Goal: Task Accomplishment & Management: Use online tool/utility

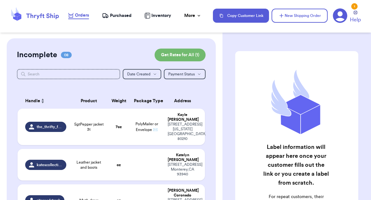
click at [115, 15] on span "Purchased" at bounding box center [121, 15] width 22 height 6
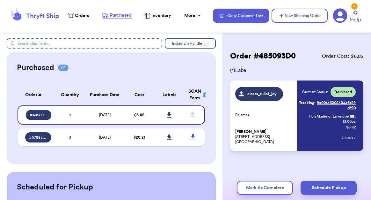
click at [82, 16] on span "Orders" at bounding box center [82, 15] width 14 height 6
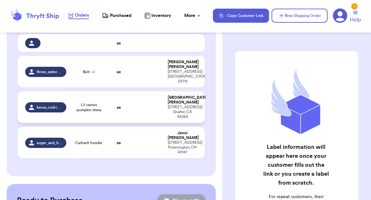
scroll to position [226, 0]
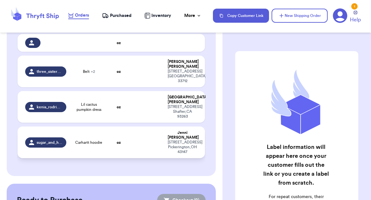
click at [121, 126] on td "oz" at bounding box center [119, 142] width 23 height 32
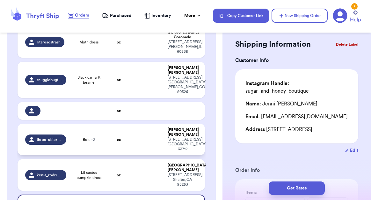
scroll to position [152, 0]
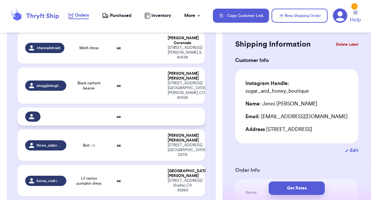
click at [109, 108] on td "oz" at bounding box center [119, 117] width 23 height 18
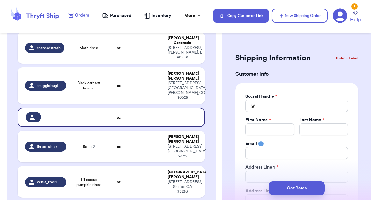
scroll to position [0, 0]
click at [337, 58] on button "Delete Label" at bounding box center [347, 58] width 27 height 14
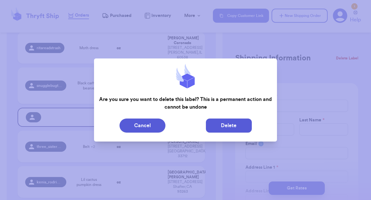
click at [234, 126] on button "Delete" at bounding box center [229, 125] width 46 height 14
type input "SgtPepper jacket 3t"
type input "7"
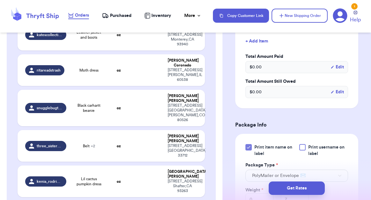
scroll to position [196, 0]
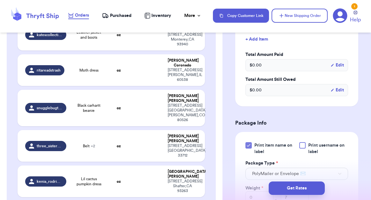
click at [313, 142] on span "Print username on label" at bounding box center [329, 148] width 40 height 13
click at [0, 0] on input "Print username on label" at bounding box center [0, 0] width 0 height 0
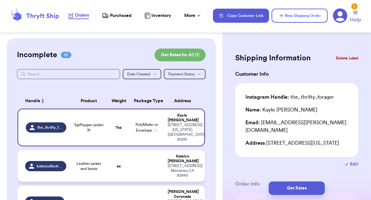
scroll to position [0, 0]
click at [99, 161] on span "Leather jacket and boots" at bounding box center [89, 166] width 30 height 10
type input "Leather jacket and boots"
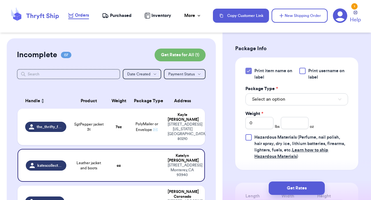
scroll to position [279, 0]
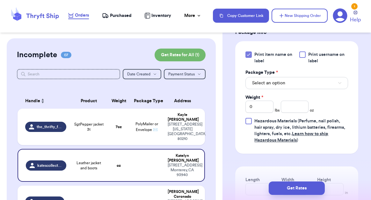
click at [302, 58] on div at bounding box center [303, 54] width 6 height 6
click at [0, 0] on input "Print username on label" at bounding box center [0, 0] width 0 height 0
click at [277, 86] on span "Select an option" at bounding box center [268, 83] width 33 height 6
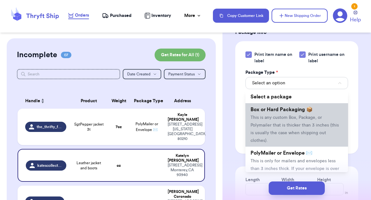
click at [282, 131] on li "Box or Hard Packaging 📦 This is any custom Box, Package, or Polymailer that is …" at bounding box center [297, 124] width 103 height 43
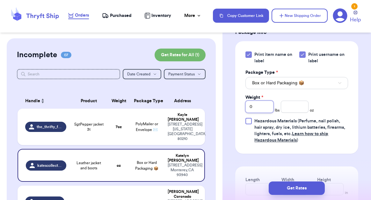
click at [261, 113] on input "0" at bounding box center [260, 107] width 28 height 12
type input "1"
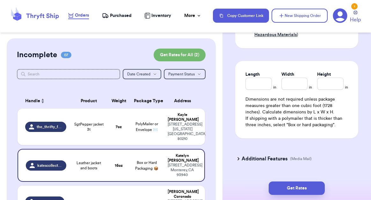
scroll to position [386, 0]
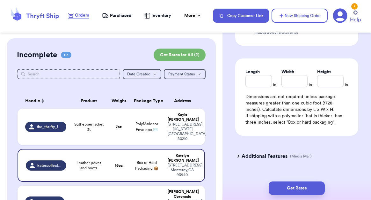
type input "13"
click at [262, 87] on input "Length" at bounding box center [259, 81] width 26 height 12
type input "12"
type input "10"
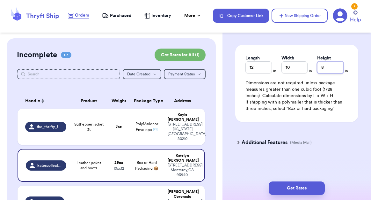
scroll to position [409, 0]
type input "8"
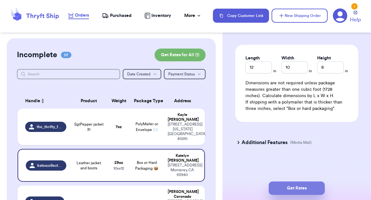
click at [281, 184] on button "Get Rates" at bounding box center [297, 187] width 56 height 13
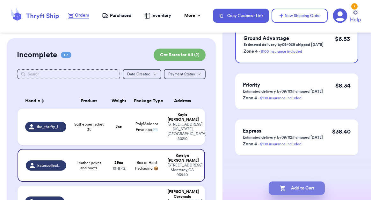
scroll to position [76, 0]
click at [294, 190] on button "Add to Cart" at bounding box center [297, 187] width 56 height 13
checkbox input "true"
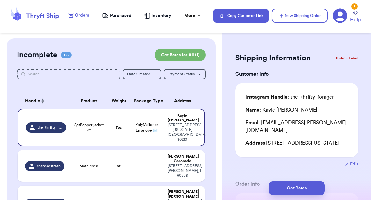
scroll to position [0, 0]
click at [119, 16] on span "Purchased" at bounding box center [121, 15] width 22 height 6
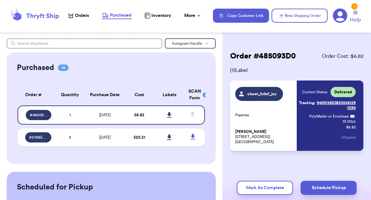
click at [76, 14] on span "Orders" at bounding box center [82, 15] width 14 height 6
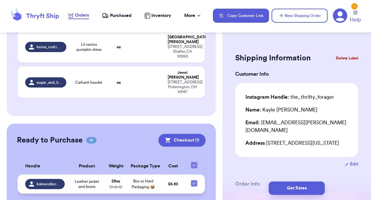
drag, startPoint x: 181, startPoint y: 180, endPoint x: 185, endPoint y: 173, distance: 8.6
click at [185, 174] on td "$ 6.53" at bounding box center [173, 183] width 27 height 19
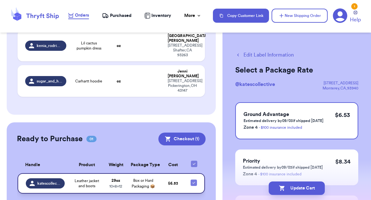
scroll to position [236, 0]
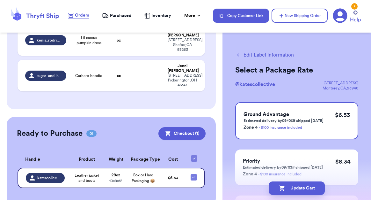
click at [273, 96] on div "Select a Package Rate @ katescollective [STREET_ADDRESS] [GEOGRAPHIC_DATA] , [G…" at bounding box center [297, 148] width 123 height 166
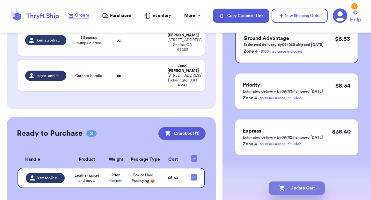
scroll to position [76, 0]
click at [296, 190] on button "Update Cart" at bounding box center [297, 187] width 56 height 13
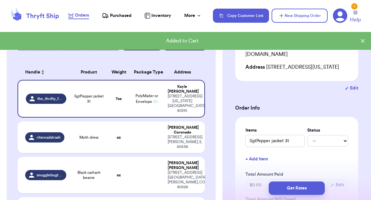
scroll to position [25, 0]
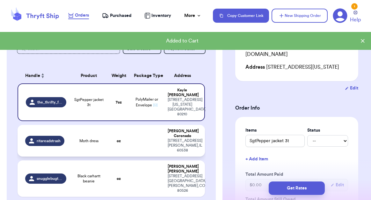
click at [92, 140] on td "Moth dress" at bounding box center [89, 141] width 38 height 32
type input "Moth dress"
